Goal: Find specific page/section: Find specific page/section

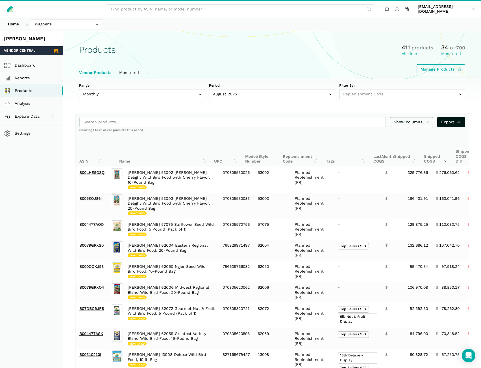
select select
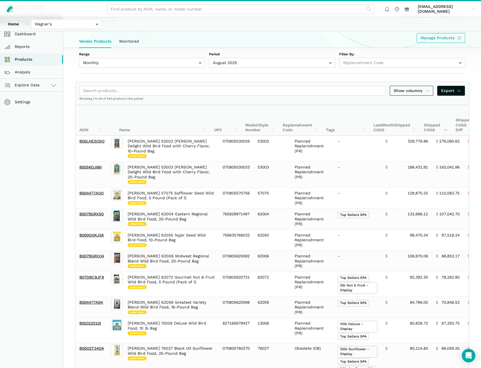
scroll to position [31, 0]
click at [59, 25] on input "text" at bounding box center [66, 24] width 71 height 10
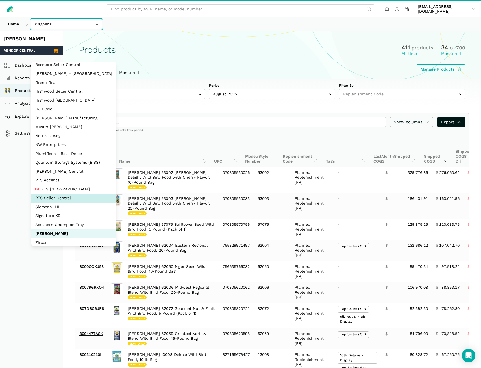
scroll to position [25, 0]
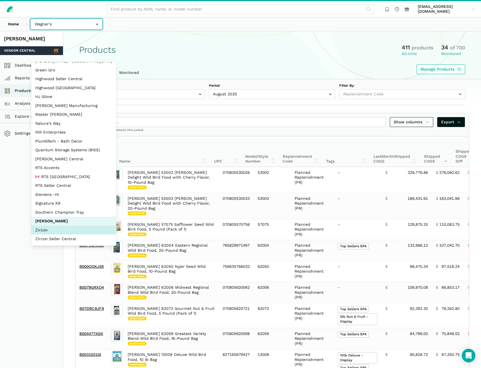
select select "DM38AQ3CPtVJ89bBDkVCzKzE"
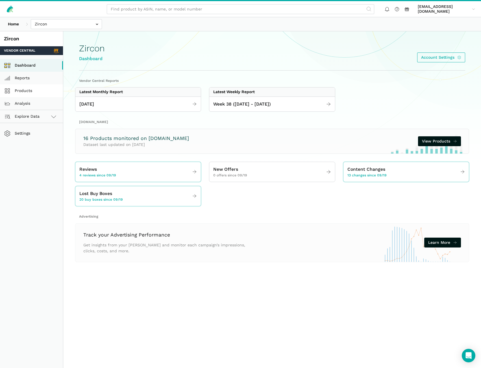
click at [22, 91] on link "Products" at bounding box center [31, 90] width 63 height 13
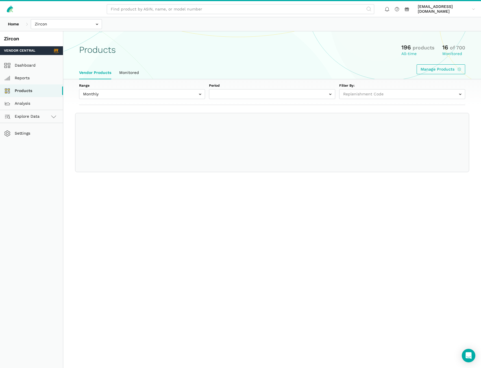
select select
select select "Monthly|[DATE]"
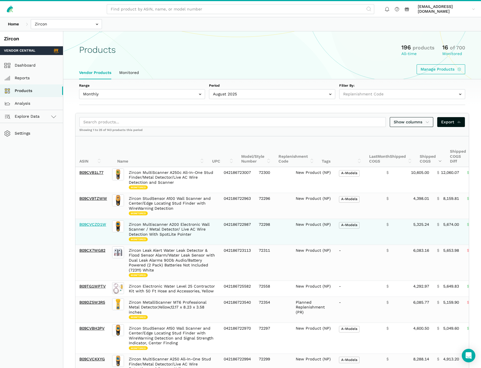
click at [94, 225] on link "B09CVCZD1W" at bounding box center [92, 224] width 27 height 5
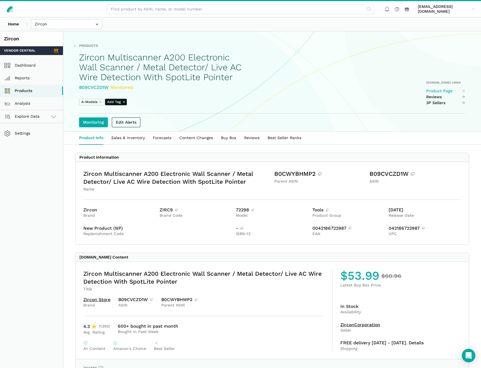
click at [442, 94] on link "Product Page" at bounding box center [445, 91] width 39 height 5
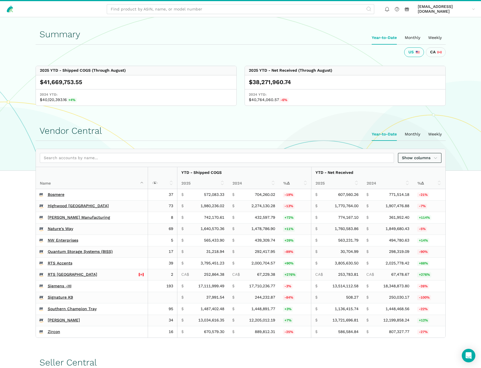
scroll to position [207, 0]
